Goal: Information Seeking & Learning: Find specific fact

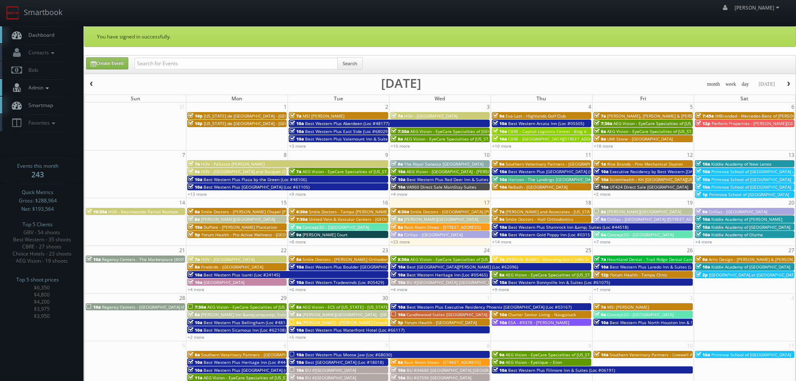
click at [46, 91] on icon at bounding box center [47, 88] width 8 height 6
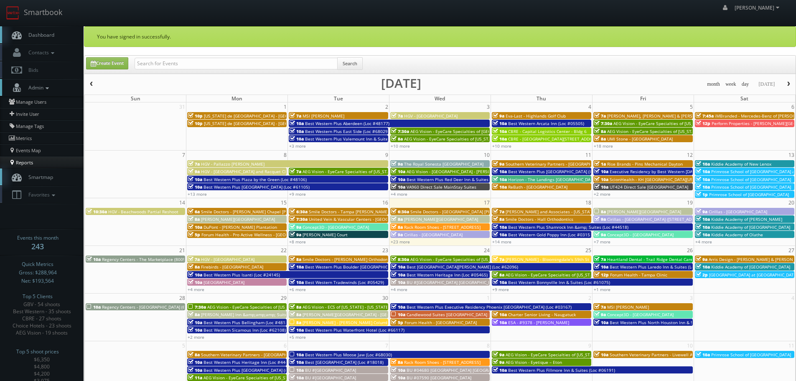
click at [30, 162] on link "Reports" at bounding box center [42, 162] width 84 height 12
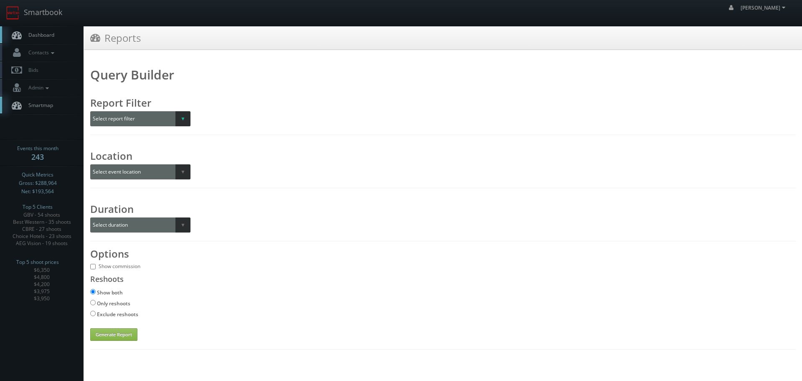
click at [184, 118] on select "Select report filter Photographer Customer Customer Category Scheduler" at bounding box center [140, 118] width 100 height 15
click at [183, 122] on select "Select report filter Photographer Customer Customer Category Scheduler" at bounding box center [140, 118] width 100 height 15
click at [282, 103] on div "Report Filter Select report filter Photographer Customer Customer Category Sche…" at bounding box center [443, 108] width 706 height 36
click at [179, 117] on select "Select report filter Photographer Customer Customer Category Scheduler" at bounding box center [140, 118] width 100 height 15
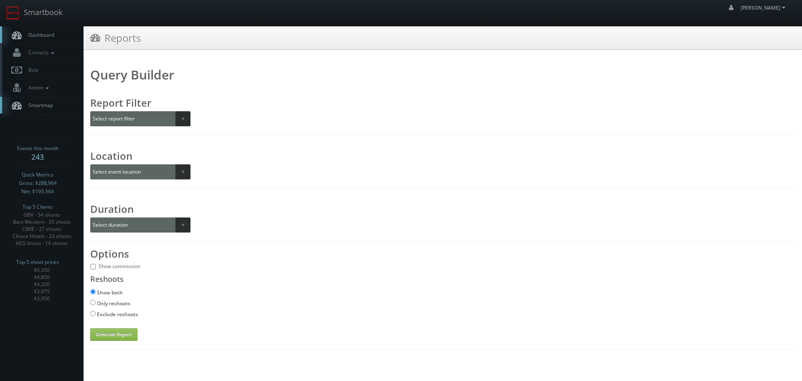
click at [238, 98] on div "Report Filter Select report filter Photographer Customer Customer Category Sche…" at bounding box center [443, 108] width 706 height 36
click at [48, 89] on icon at bounding box center [47, 88] width 8 height 6
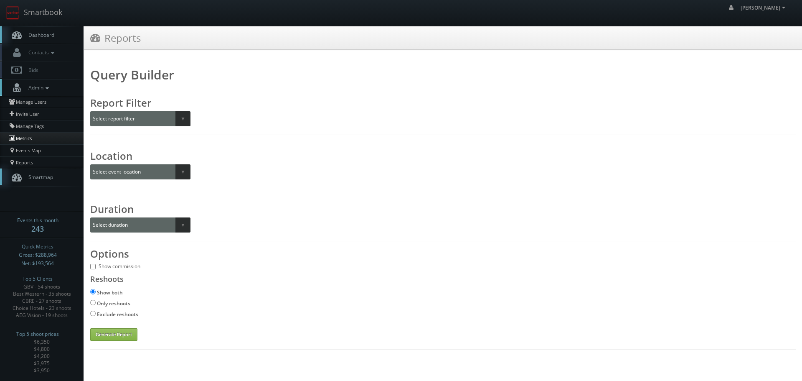
click at [25, 138] on link "Metrics" at bounding box center [42, 138] width 84 height 12
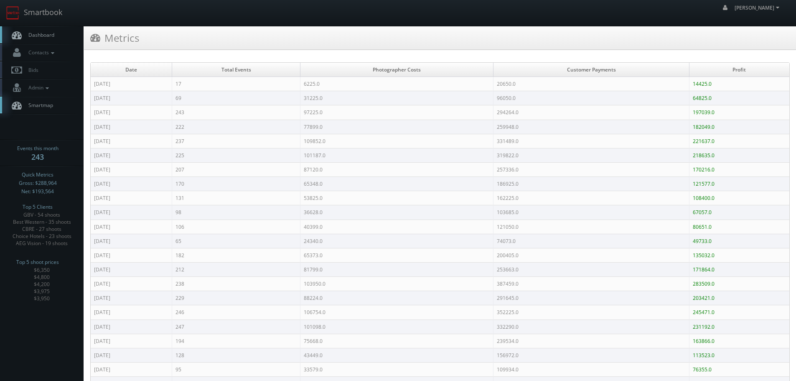
click at [446, 106] on td "97225.0" at bounding box center [396, 112] width 193 height 14
click at [30, 10] on link "Smartbook" at bounding box center [34, 13] width 69 height 26
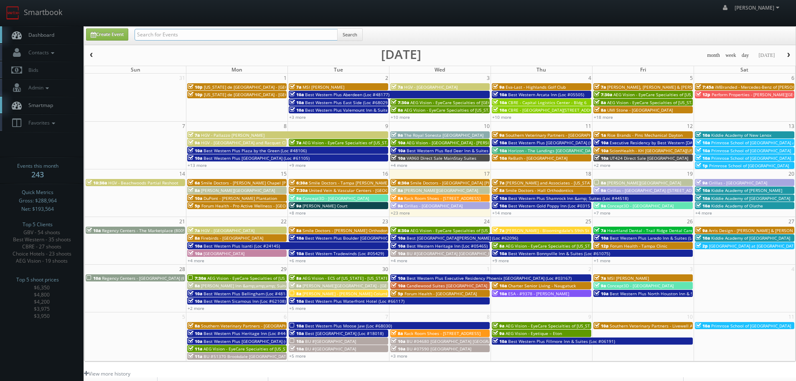
click at [173, 37] on input "text" at bounding box center [236, 35] width 203 height 12
paste input "Paxton"
type input "Paxton"
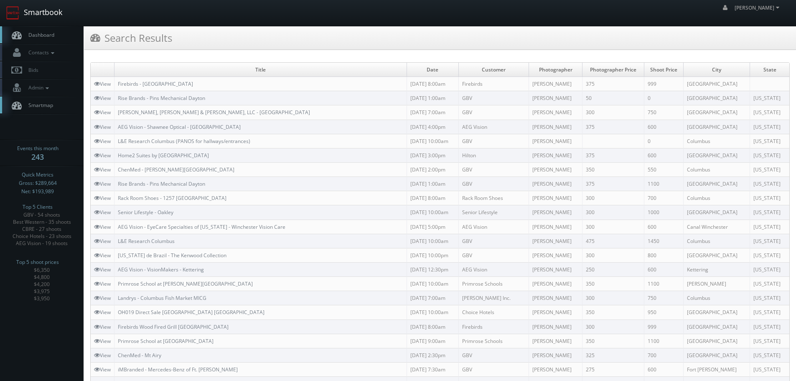
click at [25, 7] on link "Smartbook" at bounding box center [34, 13] width 69 height 26
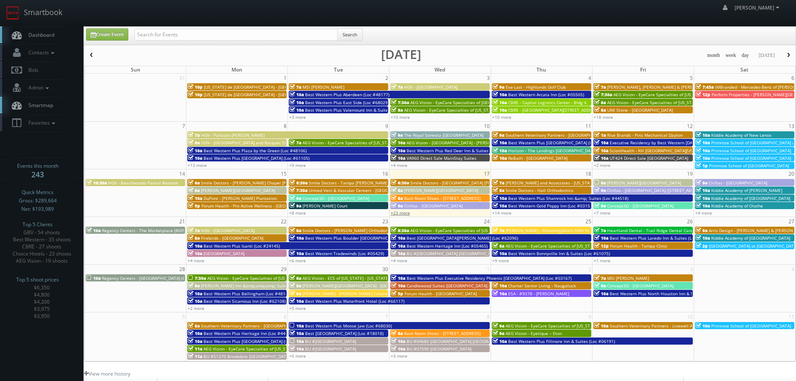
click at [402, 215] on link "+23 more" at bounding box center [400, 213] width 19 height 6
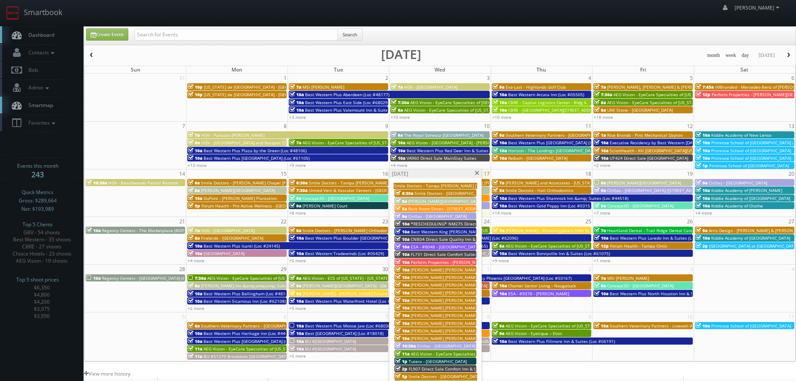
scroll to position [42, 0]
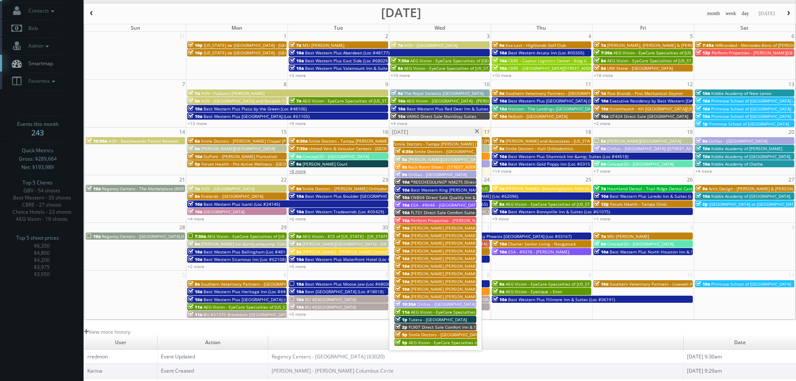
click at [302, 171] on link "+8 more" at bounding box center [297, 171] width 17 height 6
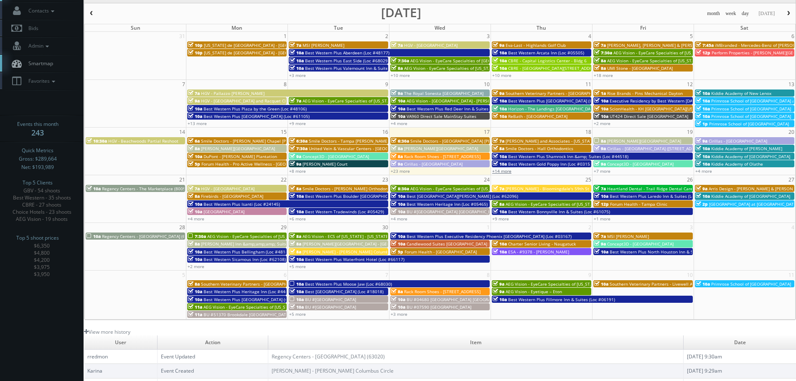
click at [500, 169] on link "+14 more" at bounding box center [501, 171] width 19 height 6
click at [603, 172] on link "+7 more" at bounding box center [602, 171] width 17 height 6
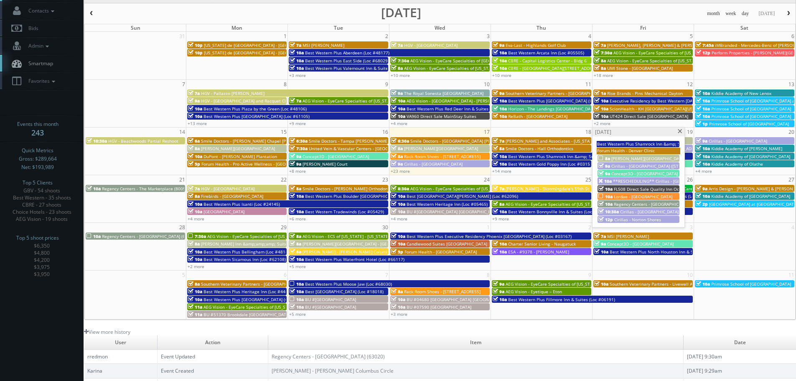
click at [679, 131] on span at bounding box center [679, 131] width 5 height 5
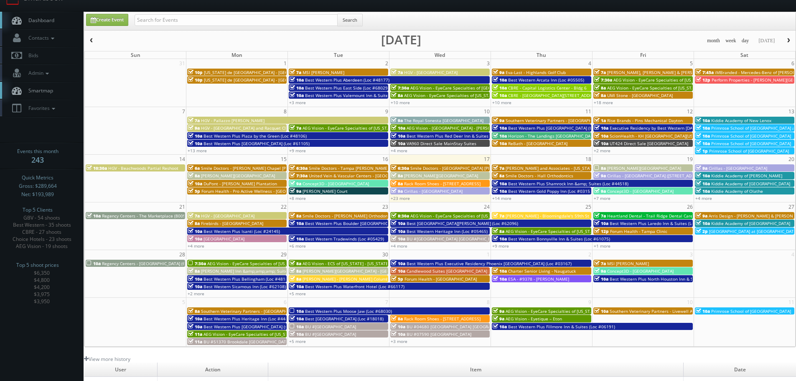
scroll to position [0, 0]
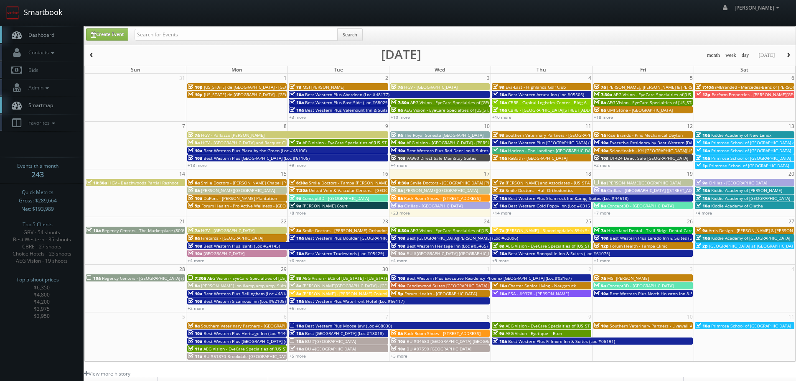
click at [48, 14] on link "Smartbook" at bounding box center [34, 13] width 69 height 26
click at [205, 33] on input "text" at bounding box center [236, 35] width 203 height 12
type input "paxton"
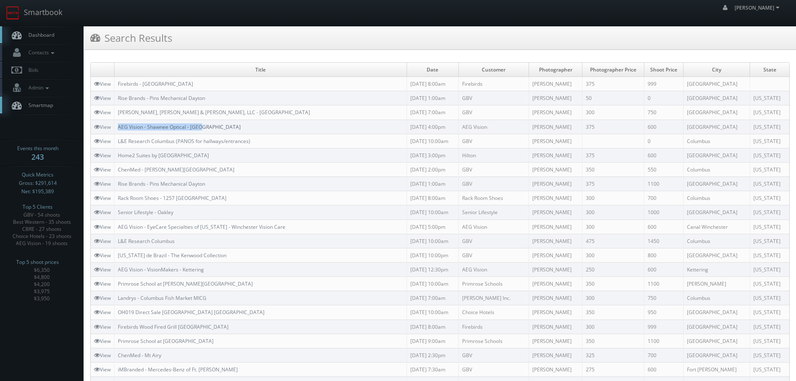
copy link "AEG Vision - Shawnee Optical - [GEOGRAPHIC_DATA]"
drag, startPoint x: 224, startPoint y: 126, endPoint x: 120, endPoint y: 130, distance: 104.1
click at [120, 130] on td "AEG Vision - Shawnee Optical - [GEOGRAPHIC_DATA]" at bounding box center [260, 126] width 292 height 14
click at [40, 13] on link "Smartbook" at bounding box center [34, 13] width 69 height 26
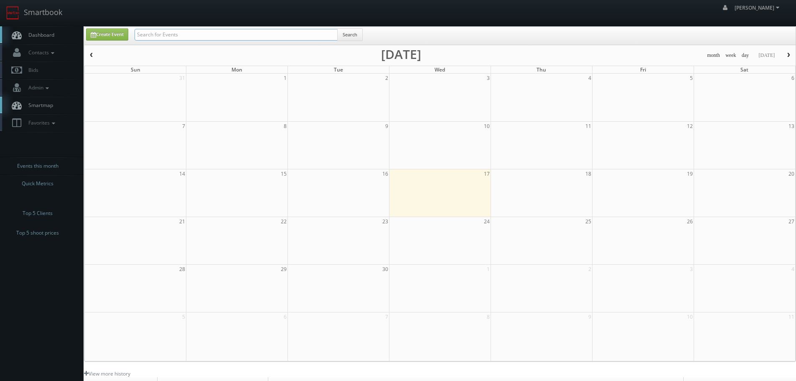
click at [157, 38] on input "text" at bounding box center [236, 35] width 203 height 12
type input "tuska"
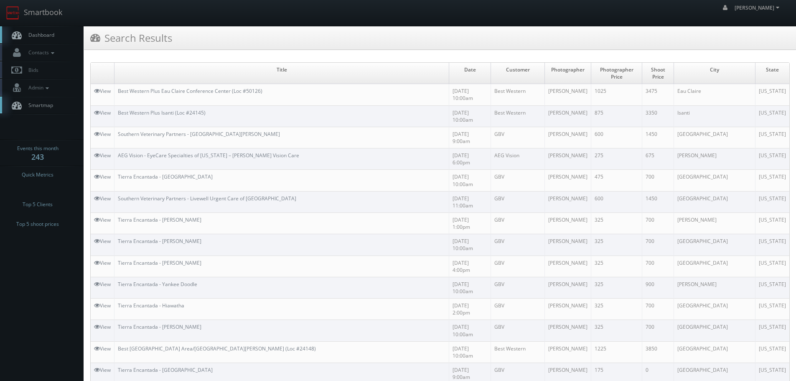
drag, startPoint x: 292, startPoint y: 122, endPoint x: 213, endPoint y: 120, distance: 78.2
copy link "[PERSON_NAME] Vision Care"
drag, startPoint x: 300, startPoint y: 121, endPoint x: 230, endPoint y: 125, distance: 69.9
click at [230, 148] on td "AEG Vision - EyeCare Specialties of [US_STATE] – [PERSON_NAME] Vision Care" at bounding box center [281, 158] width 335 height 21
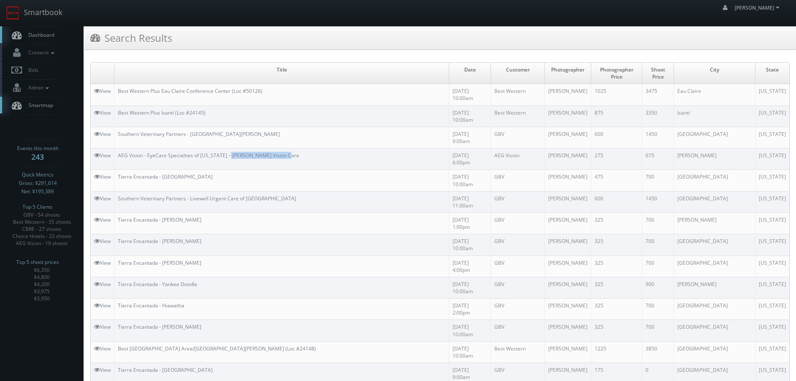
click at [300, 148] on td "AEG Vision - EyeCare Specialties of [US_STATE] – [PERSON_NAME] Vision Care" at bounding box center [281, 158] width 335 height 21
copy link "AEG Vision - EyeCare Specialties of [US_STATE] – [PERSON_NAME] Vision Care"
drag, startPoint x: 274, startPoint y: 124, endPoint x: 121, endPoint y: 126, distance: 153.7
click at [121, 148] on td "AEG Vision - EyeCare Specialties of [US_STATE] – [PERSON_NAME] Vision Care" at bounding box center [281, 158] width 335 height 21
click at [51, 22] on link "Smartbook" at bounding box center [34, 13] width 69 height 26
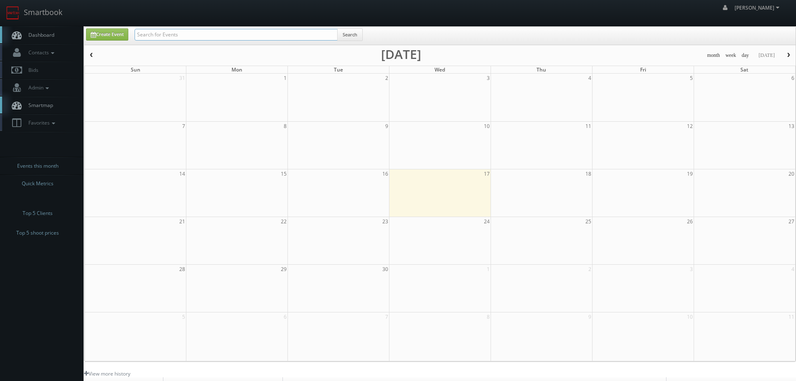
click at [195, 33] on input "text" at bounding box center [236, 35] width 203 height 12
type input "333205"
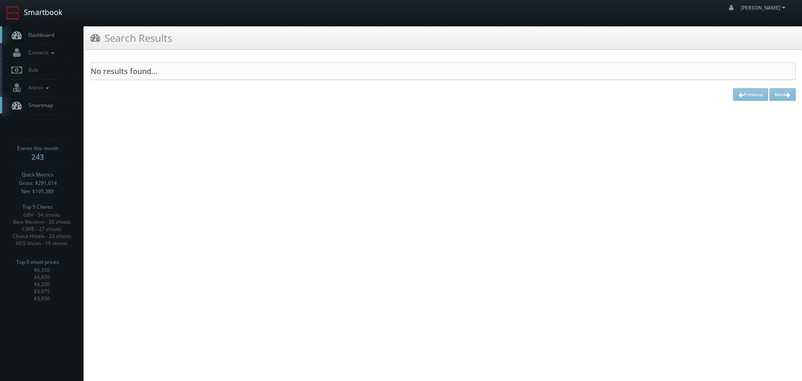
click at [58, 17] on link "Smartbook" at bounding box center [34, 13] width 69 height 26
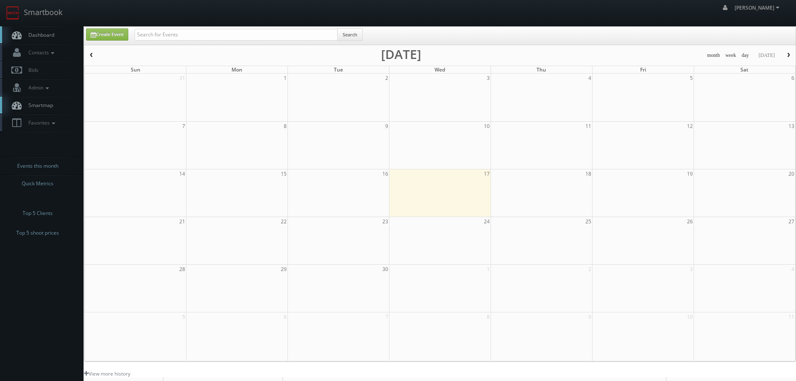
drag, startPoint x: 175, startPoint y: 43, endPoint x: 177, endPoint y: 39, distance: 4.8
click at [176, 43] on div "Search" at bounding box center [249, 36] width 228 height 16
click at [177, 38] on input "text" at bounding box center [236, 35] width 203 height 12
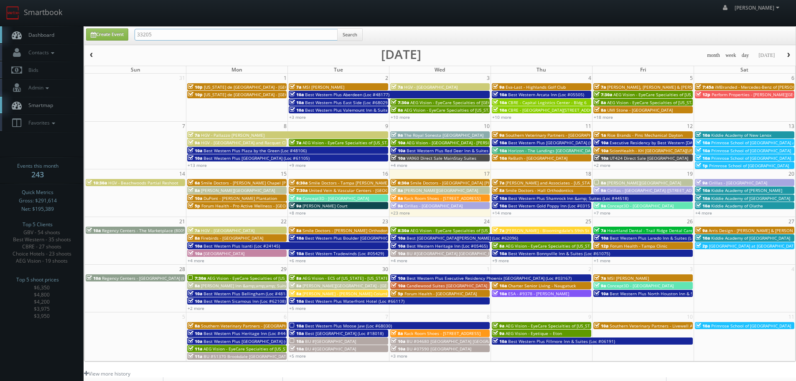
type input "33205"
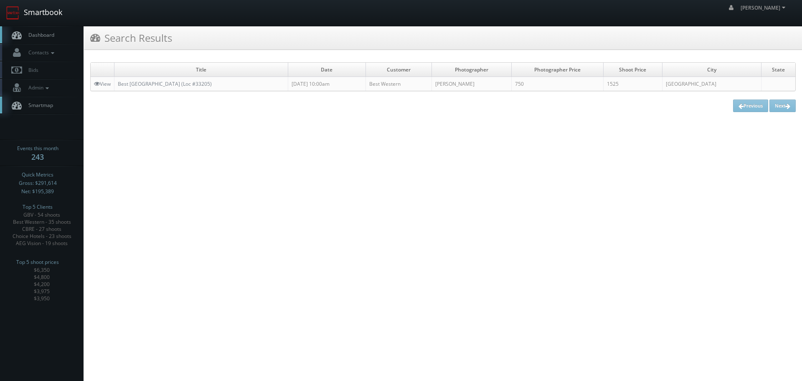
click at [32, 14] on link "Smartbook" at bounding box center [34, 13] width 69 height 26
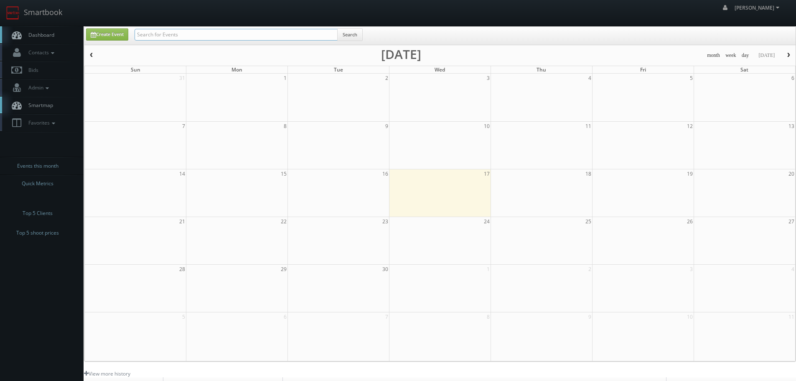
click at [166, 37] on input "text" at bounding box center [236, 35] width 203 height 12
type input "emlyn"
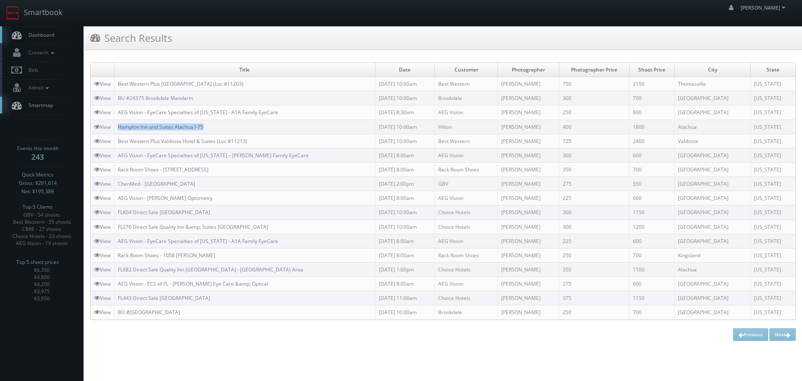
copy link "Hampton Inn and Suites Alachua I-75"
drag, startPoint x: 217, startPoint y: 124, endPoint x: 119, endPoint y: 128, distance: 97.8
click at [119, 128] on td "Hampton Inn and Suites Alachua I-75" at bounding box center [244, 126] width 261 height 14
copy link "Hampton Inn and Suites Alachua I-75"
click at [38, 8] on link "Smartbook" at bounding box center [34, 13] width 69 height 26
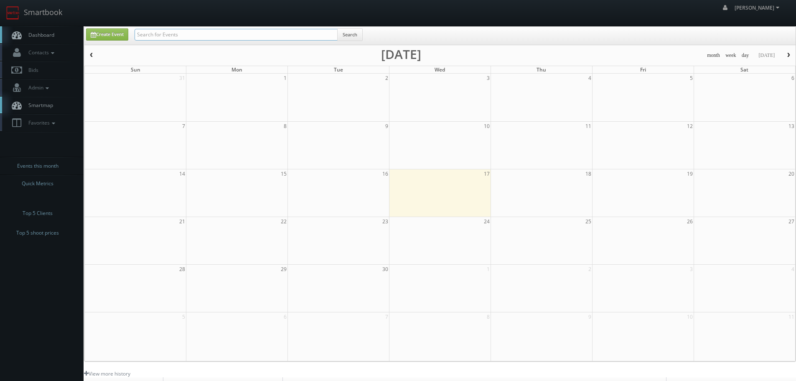
click at [149, 31] on input "text" at bounding box center [236, 35] width 203 height 12
paste input "TNA83"
type input "TNA83"
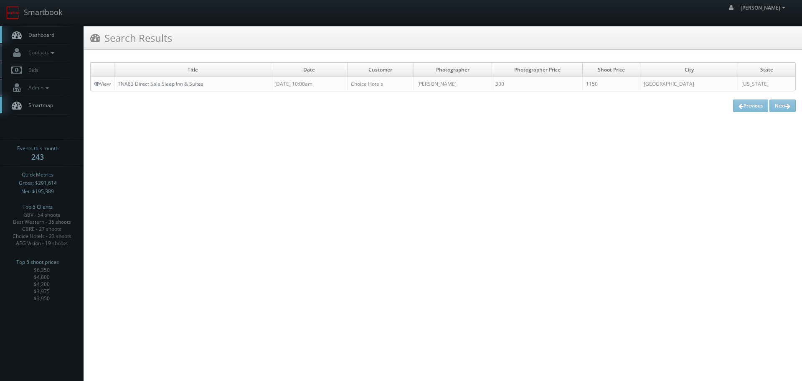
copy td "[PERSON_NAME]"
drag, startPoint x: 499, startPoint y: 83, endPoint x: 449, endPoint y: 87, distance: 49.9
click at [449, 87] on td "[PERSON_NAME]" at bounding box center [453, 84] width 79 height 14
click at [48, 15] on link "Smartbook" at bounding box center [34, 13] width 69 height 26
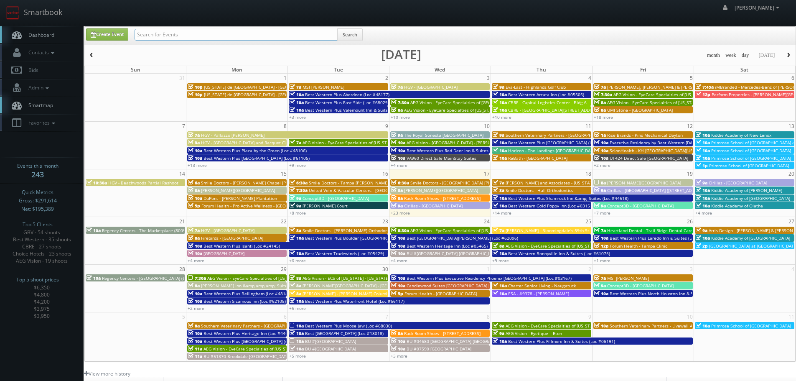
click at [203, 34] on input "text" at bounding box center [236, 35] width 203 height 12
type input "[PERSON_NAME]"
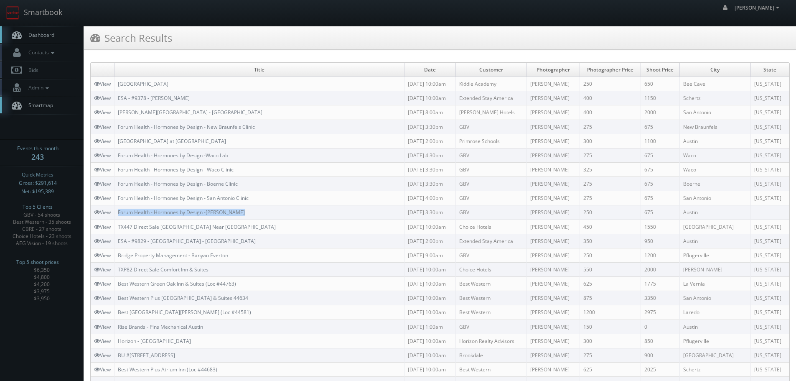
copy link "Forum Health - Hormones by Design -[PERSON_NAME]"
drag, startPoint x: 259, startPoint y: 210, endPoint x: 116, endPoint y: 213, distance: 142.9
click at [116, 213] on td "Forum Health - Hormones by Design -Austin Clinic" at bounding box center [259, 212] width 290 height 14
click at [45, 15] on link "Smartbook" at bounding box center [34, 13] width 69 height 26
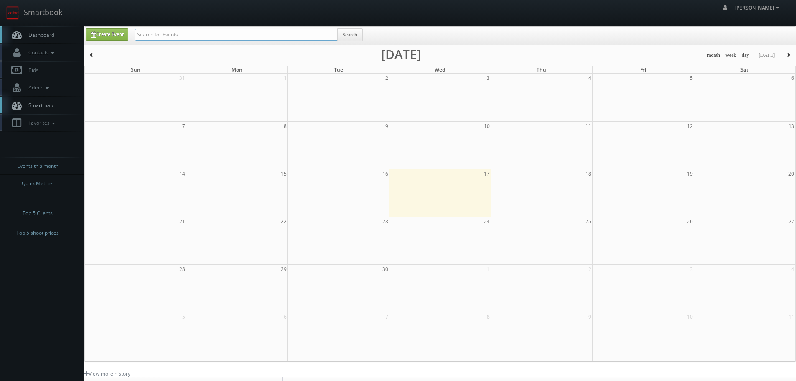
click at [176, 33] on input "text" at bounding box center [236, 35] width 203 height 12
type input "cnb18"
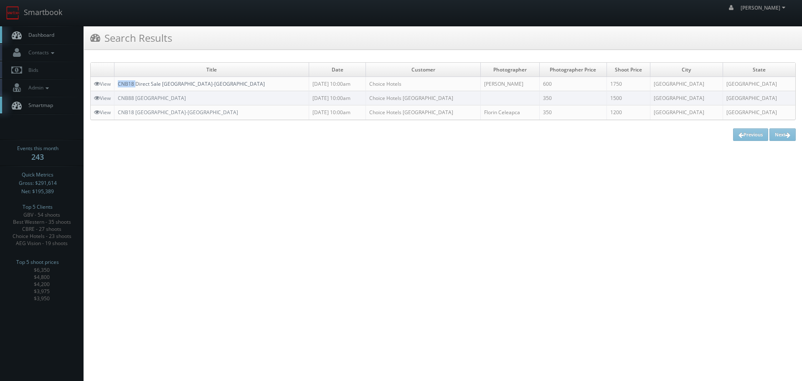
copy link "CNB18"
drag, startPoint x: 117, startPoint y: 85, endPoint x: 136, endPoint y: 84, distance: 18.8
click at [136, 84] on td "CNB18 Direct Sale [GEOGRAPHIC_DATA]-[GEOGRAPHIC_DATA]" at bounding box center [211, 84] width 195 height 14
click at [38, 9] on link "Smartbook" at bounding box center [34, 13] width 69 height 26
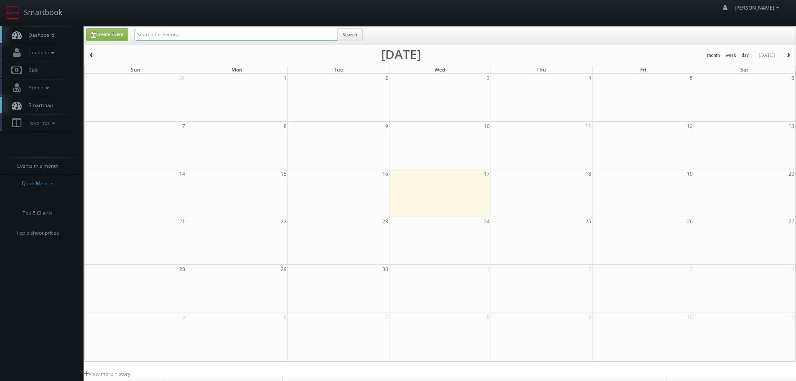
click at [185, 35] on input "text" at bounding box center [236, 35] width 203 height 12
type input "buswell"
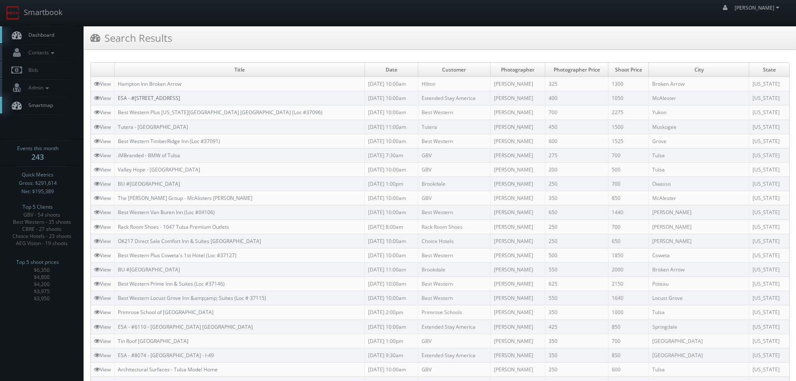
copy link "ESA - #[STREET_ADDRESS]"
drag, startPoint x: 210, startPoint y: 97, endPoint x: 120, endPoint y: 99, distance: 90.2
click at [120, 99] on td "ESA - #[STREET_ADDRESS]" at bounding box center [239, 98] width 250 height 14
drag, startPoint x: 195, startPoint y: 86, endPoint x: 134, endPoint y: 81, distance: 60.7
click at [134, 81] on td "Hampton Inn Broken Arrow" at bounding box center [239, 84] width 250 height 14
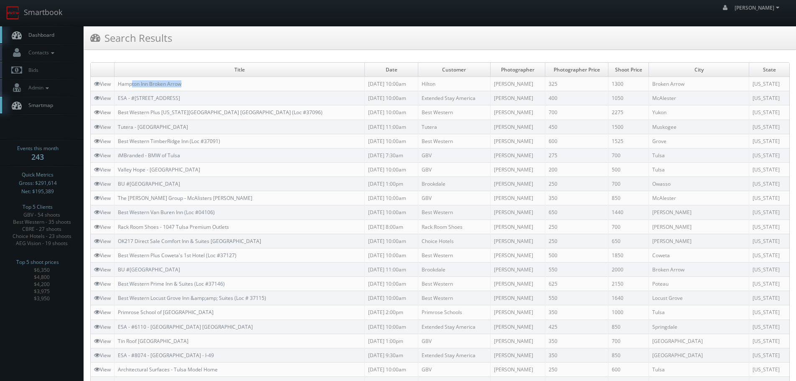
click at [199, 86] on td "Hampton Inn Broken Arrow" at bounding box center [239, 84] width 250 height 14
copy link "Hampton Inn Broken Arrow"
drag, startPoint x: 205, startPoint y: 82, endPoint x: 128, endPoint y: 16, distance: 101.3
click at [120, 84] on td "Hampton Inn Broken Arrow" at bounding box center [239, 84] width 250 height 14
